Goal: Information Seeking & Learning: Learn about a topic

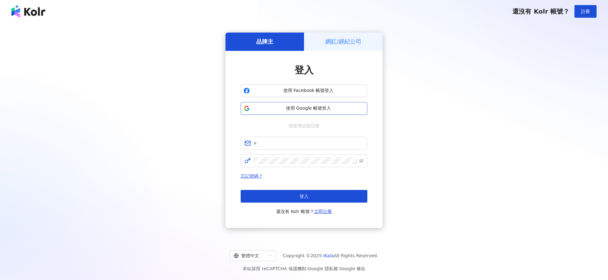
click at [272, 108] on span "使用 Google 帳號登入" at bounding box center [308, 108] width 112 height 6
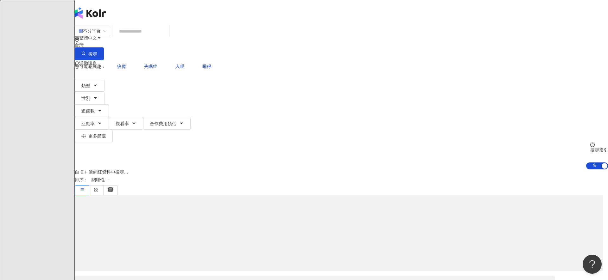
click at [167, 37] on input "search" at bounding box center [141, 31] width 51 height 12
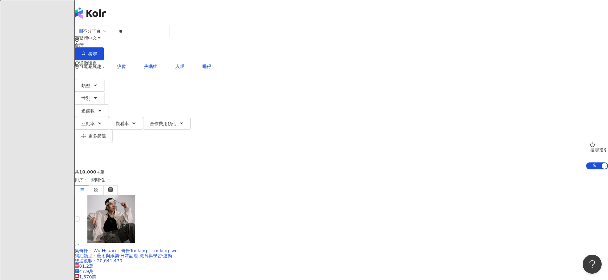
type input "*"
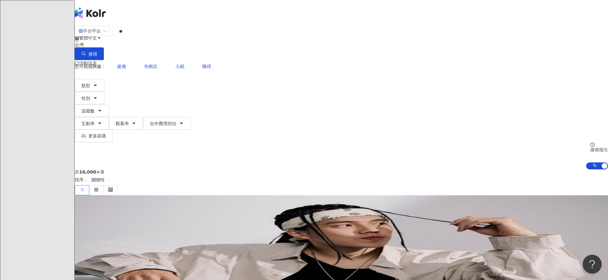
type input "**"
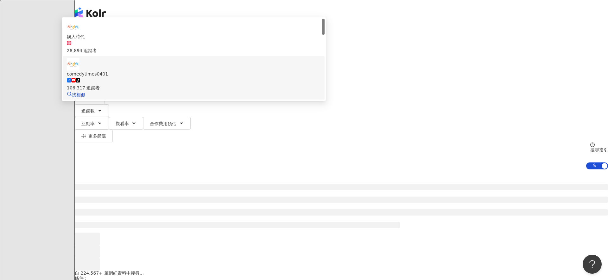
click at [258, 54] on div "娛人時代 28,894 追蹤者" at bounding box center [194, 38] width 254 height 34
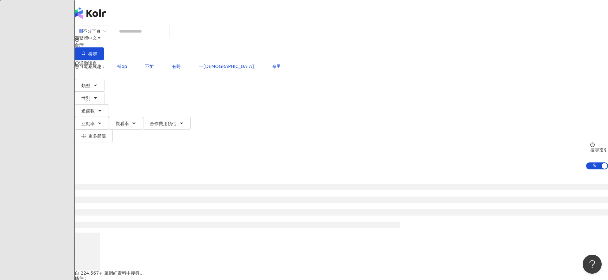
click at [167, 37] on input "search" at bounding box center [141, 31] width 51 height 12
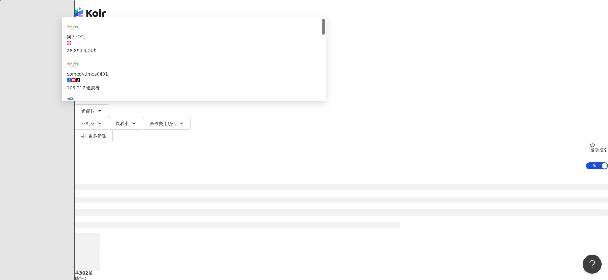
type input "**"
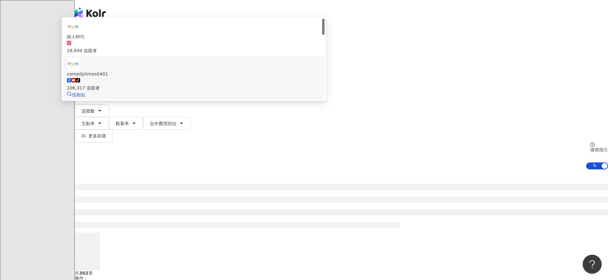
click at [235, 80] on div "tiktok-icon 106,317 追蹤者" at bounding box center [194, 85] width 254 height 14
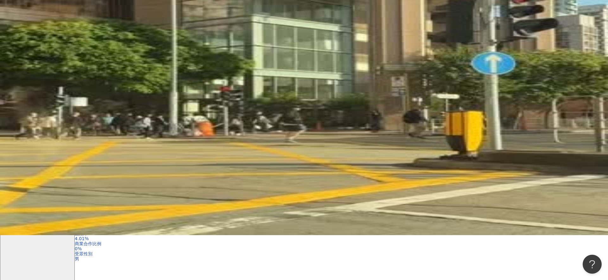
scroll to position [45, 0]
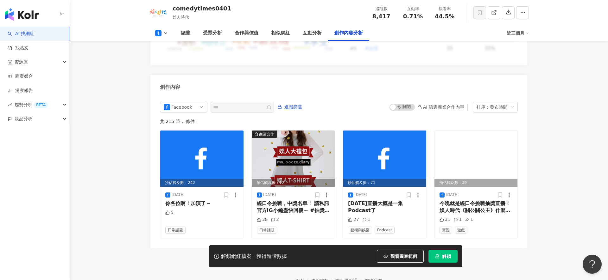
scroll to position [1666, 0]
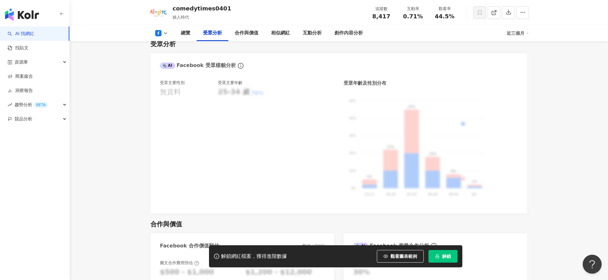
scroll to position [558, 0]
drag, startPoint x: 345, startPoint y: 74, endPoint x: 389, endPoint y: 72, distance: 44.4
click at [389, 79] on div "受眾年齡及性別分布" at bounding box center [430, 82] width 174 height 7
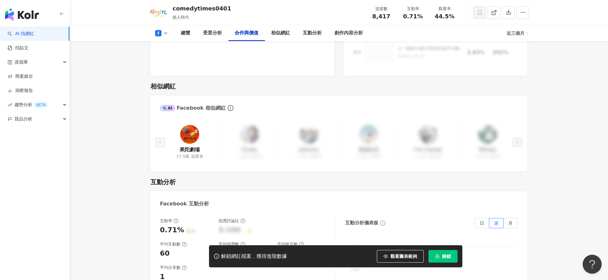
scroll to position [900, 0]
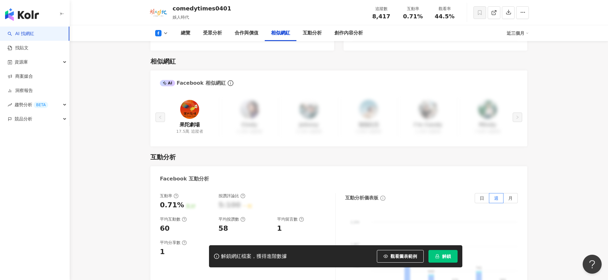
click at [117, 174] on main "8,417 5.4萬 tiktok-icon 4.4萬 comedytimes0401 娛人時代 追蹤數 8,417 互動率 0.71% 觀看率 44.5% …" at bounding box center [339, 68] width 538 height 1894
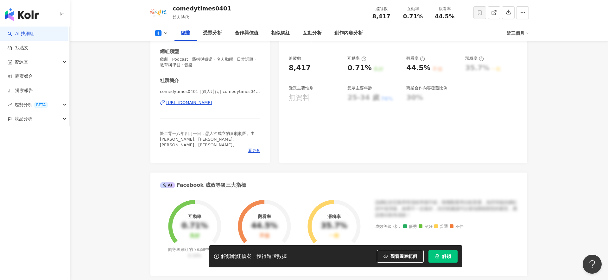
scroll to position [72, 0]
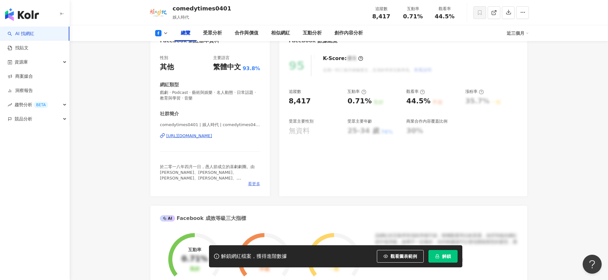
click at [251, 186] on span "看更多" at bounding box center [254, 184] width 12 height 6
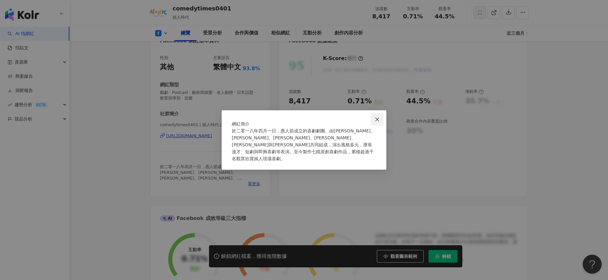
click at [373, 117] on span "Close" at bounding box center [377, 119] width 13 height 5
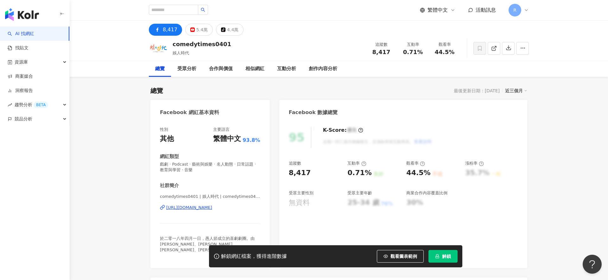
click at [189, 34] on button "5.4萬" at bounding box center [199, 30] width 28 height 12
click at [224, 33] on button "tiktok-icon 4.4萬" at bounding box center [214, 28] width 28 height 15
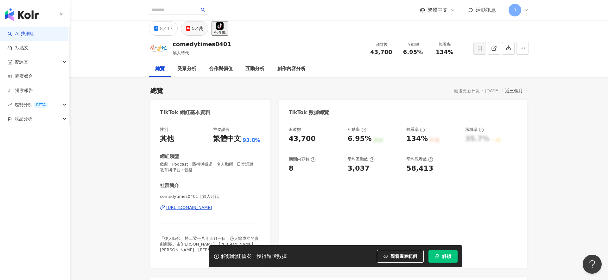
click at [190, 28] on button "5.4萬" at bounding box center [195, 28] width 28 height 15
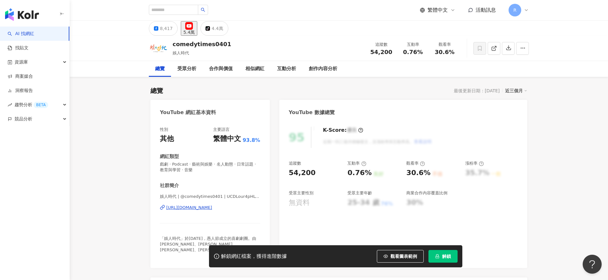
click at [247, 34] on div "8,417 5.4萬 tiktok-icon 4.4萬" at bounding box center [338, 28] width 405 height 15
